Goal: Use online tool/utility: Utilize a website feature to perform a specific function

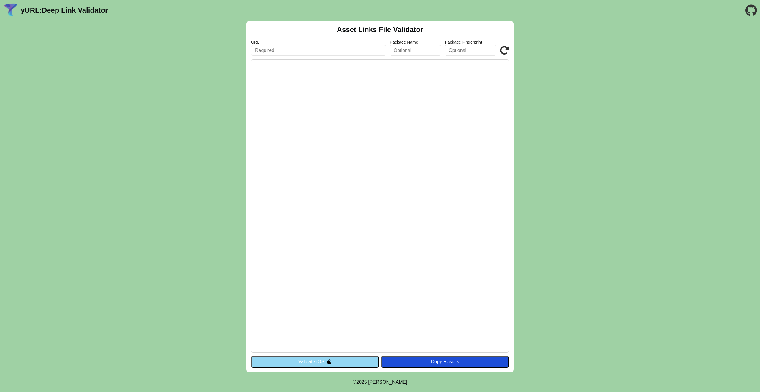
click at [283, 47] on input "text" at bounding box center [318, 50] width 135 height 11
type input "[URL][DOMAIN_NAME]"
click at [355, 365] on button "Validate iOS" at bounding box center [315, 361] width 128 height 11
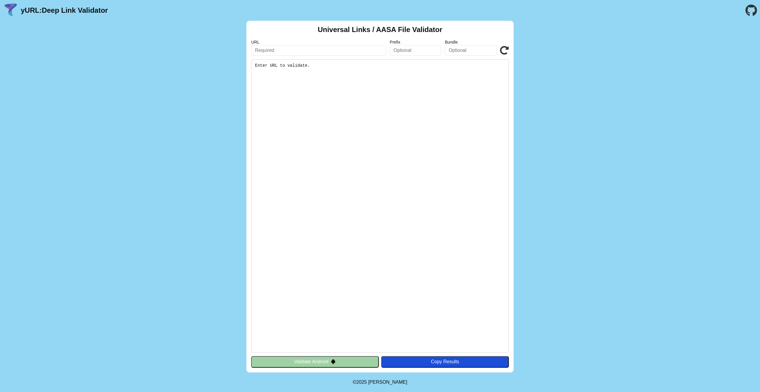
click at [358, 70] on pre "Enter URL to validate." at bounding box center [380, 205] width 258 height 293
click at [329, 49] on input "text" at bounding box center [318, 50] width 135 height 11
paste input "[URL][DOMAIN_NAME]"
type input "[URL][DOMAIN_NAME]"
click at [283, 357] on button "Validate Android" at bounding box center [315, 361] width 128 height 11
